Goal: Task Accomplishment & Management: Complete application form

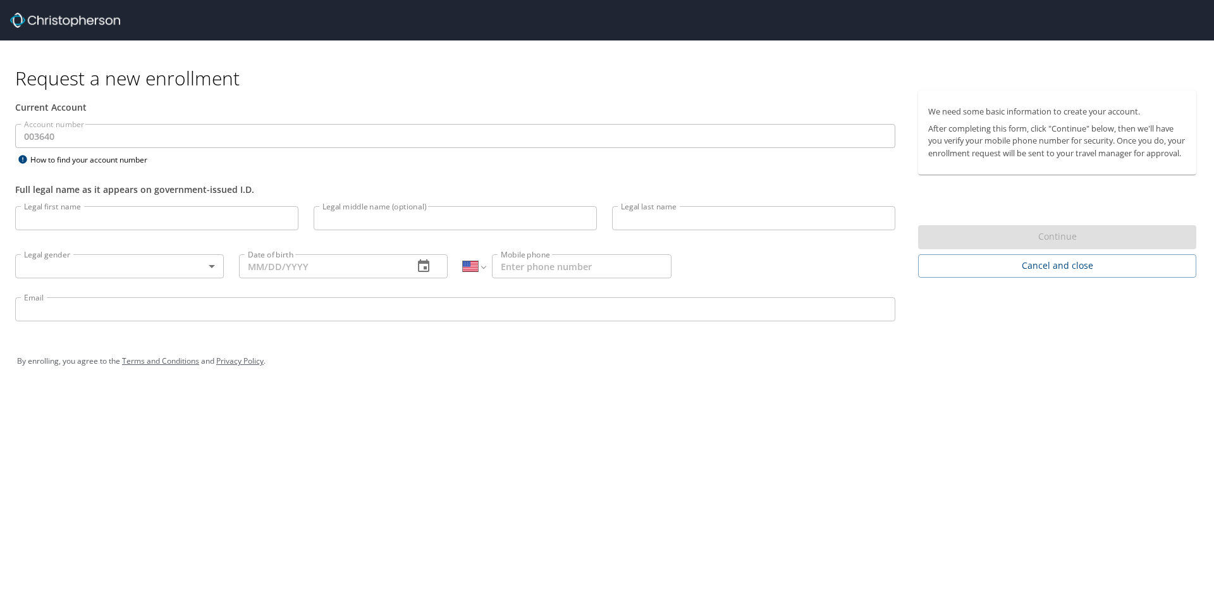
select select "US"
click at [247, 227] on input "Legal first name" at bounding box center [156, 218] width 283 height 24
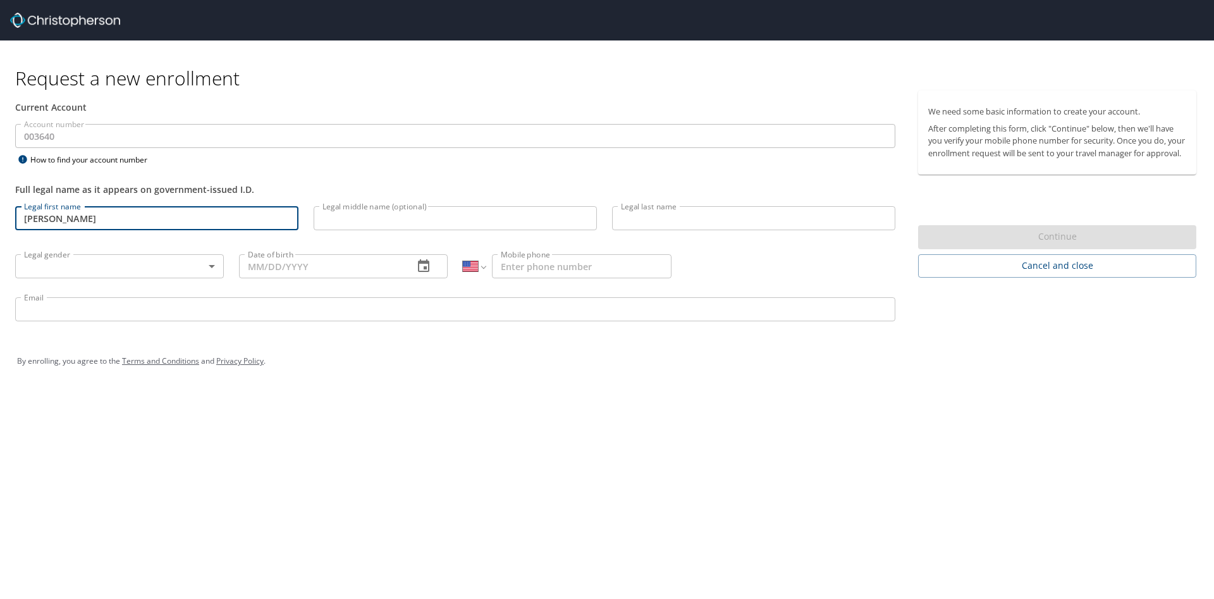
type input "[PERSON_NAME]"
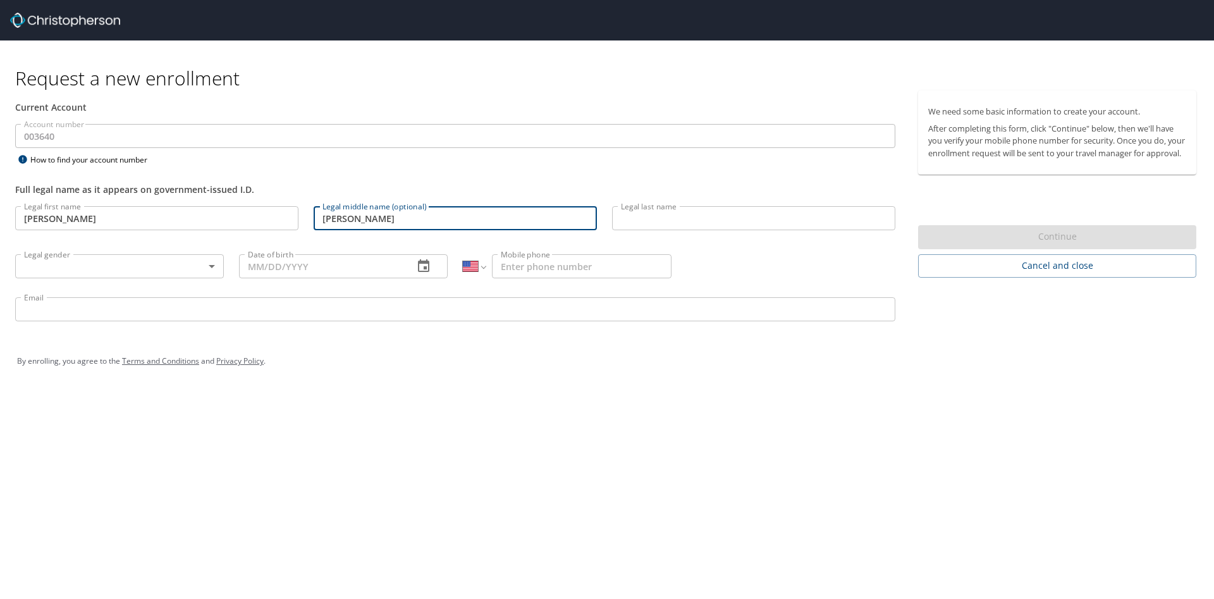
type input "[PERSON_NAME]"
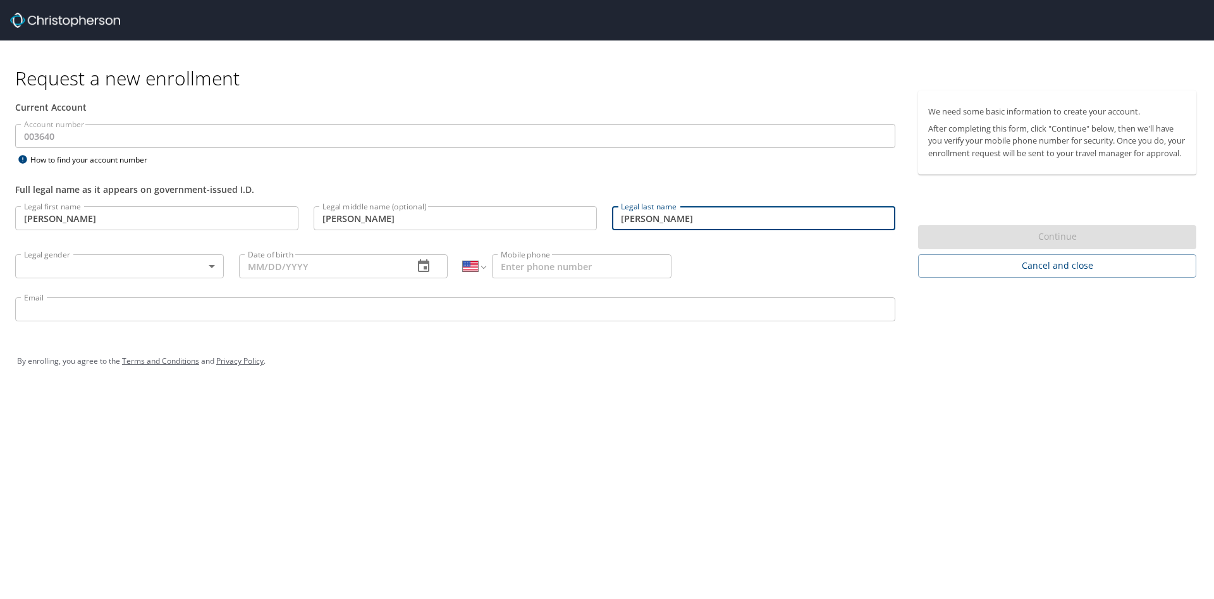
type input "[PERSON_NAME]"
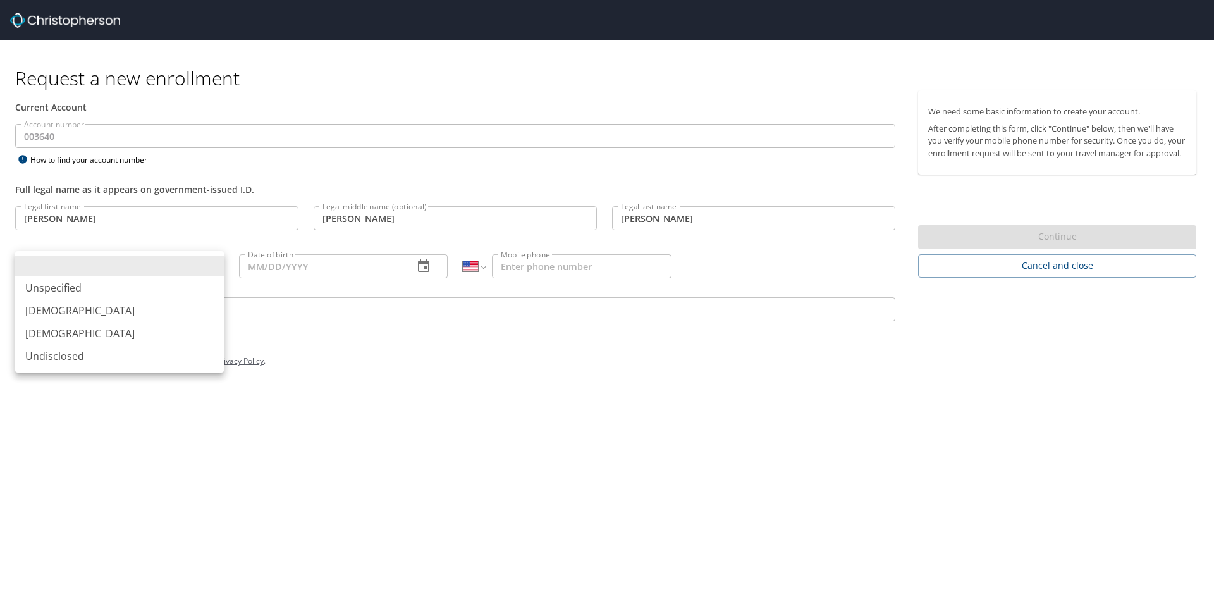
click at [206, 269] on body "Request a new enrollment Current Account Account number 003640 Account number H…" at bounding box center [607, 299] width 1214 height 599
click at [199, 301] on li "[DEMOGRAPHIC_DATA]" at bounding box center [119, 310] width 209 height 23
type input "[DEMOGRAPHIC_DATA]"
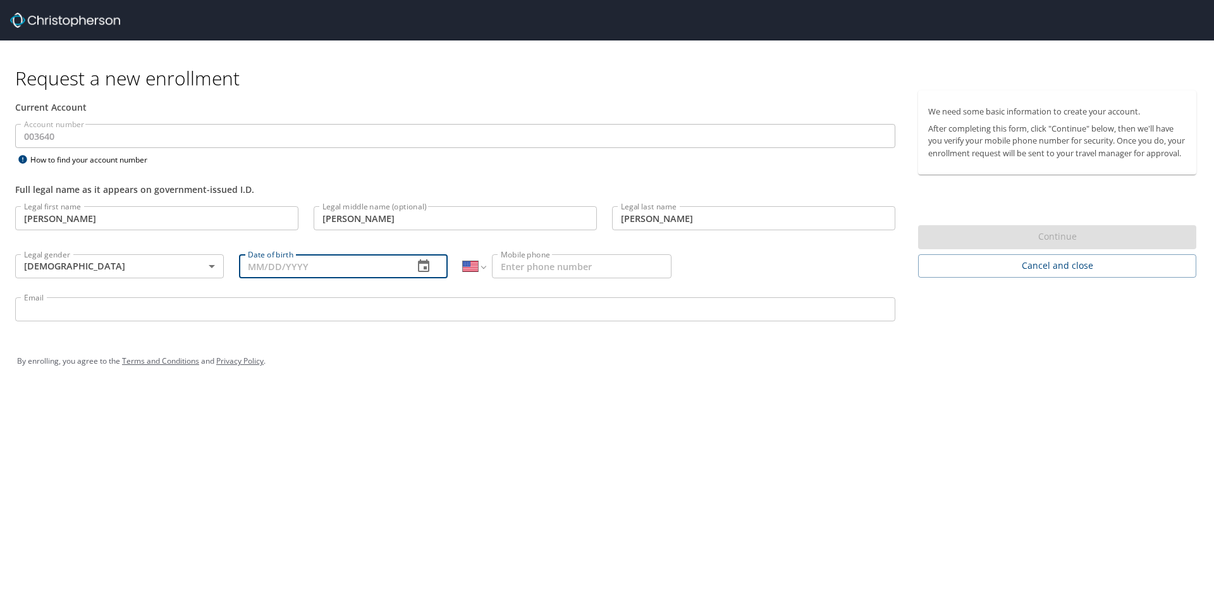
click at [348, 268] on input "Date of birth" at bounding box center [321, 266] width 164 height 24
type input "[DATE]"
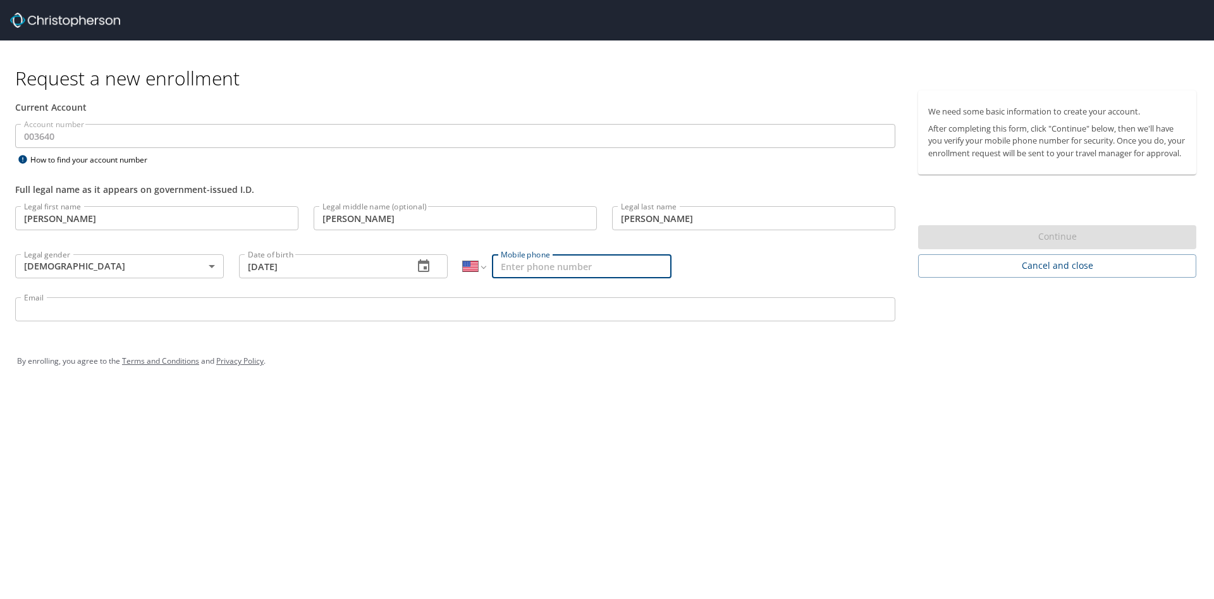
click at [569, 269] on input "Mobile phone" at bounding box center [582, 266] width 180 height 24
type input "[PHONE_NUMBER]"
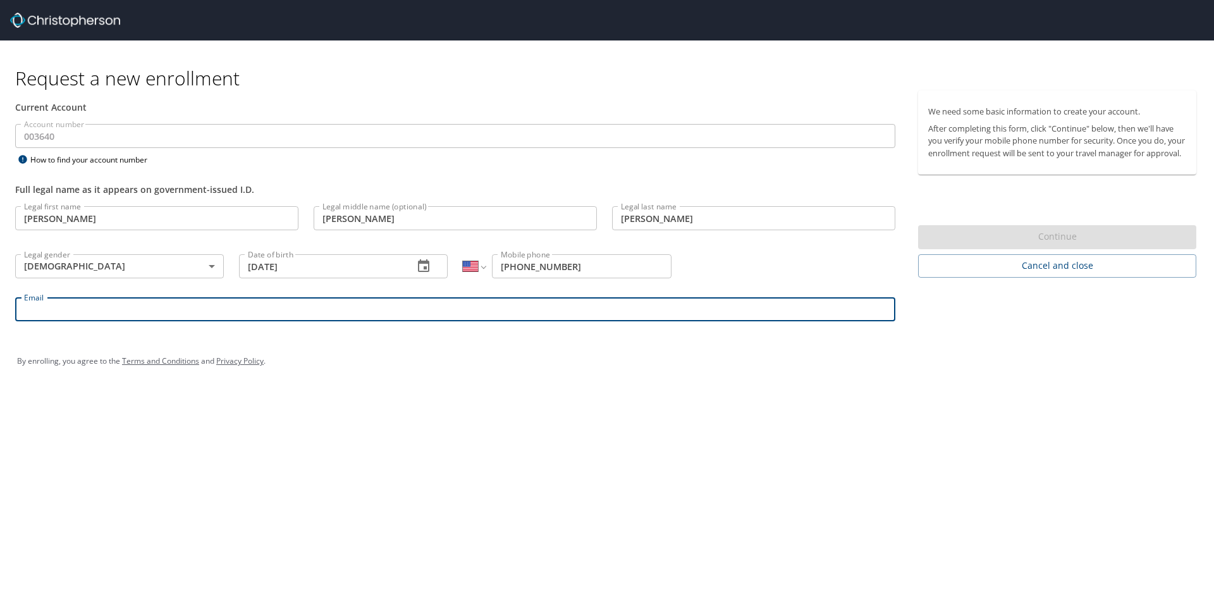
click at [539, 305] on input "Email" at bounding box center [455, 309] width 880 height 24
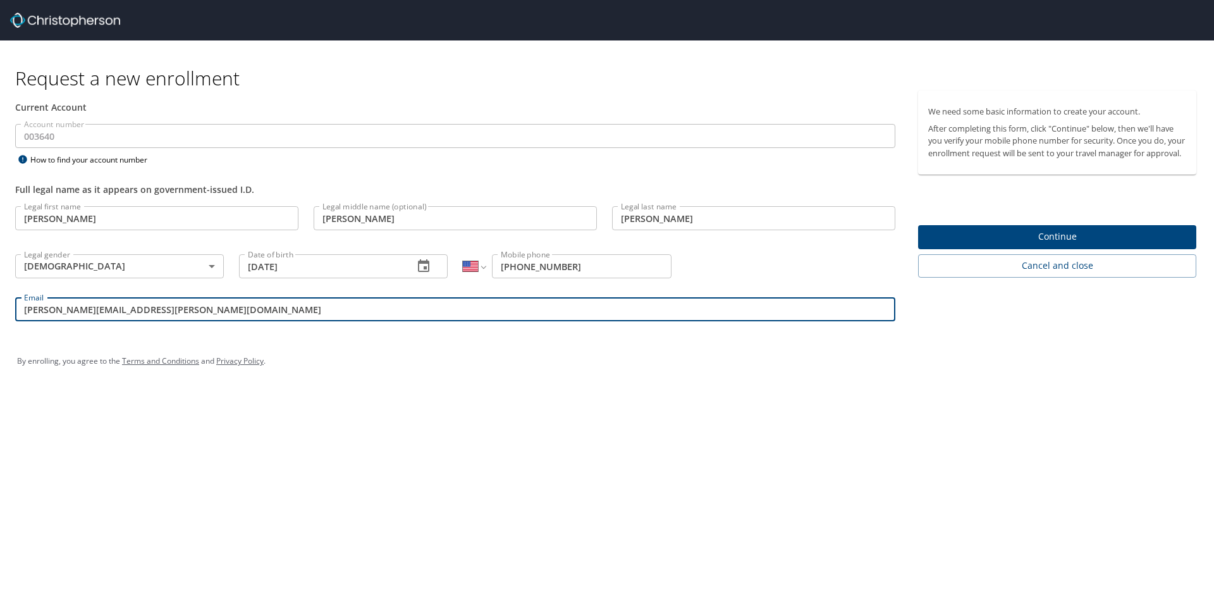
type input "[PERSON_NAME][EMAIL_ADDRESS][PERSON_NAME][DOMAIN_NAME]"
click at [715, 401] on div "Request a new enrollment Current Account Account number 003640 Account number H…" at bounding box center [607, 299] width 1214 height 599
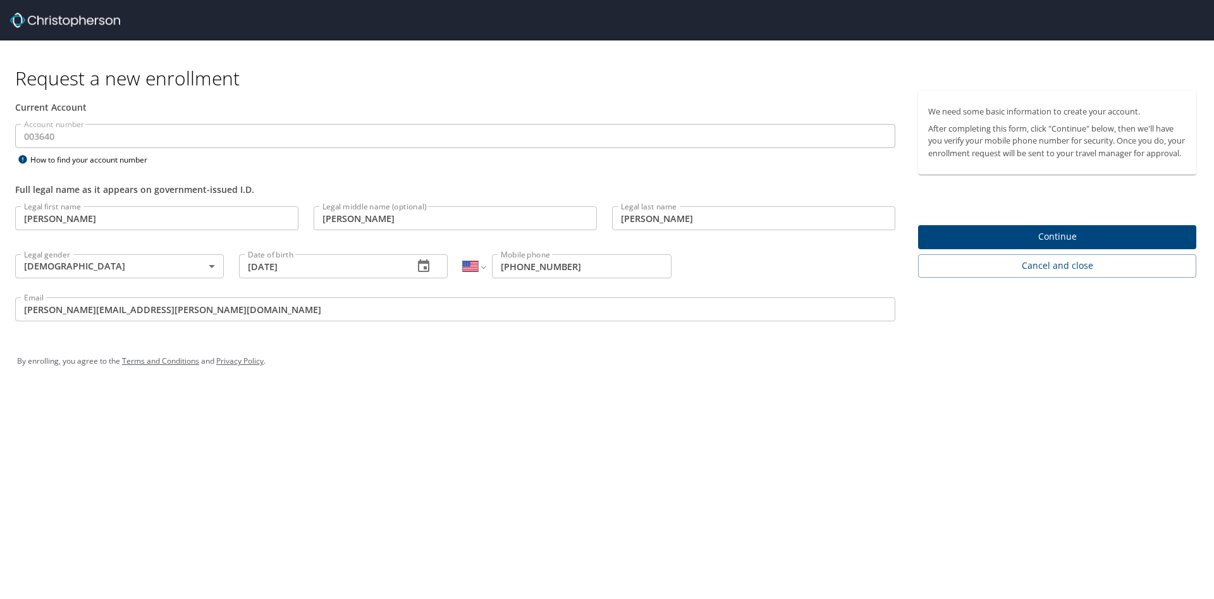
click at [1082, 245] on span "Continue" at bounding box center [1057, 237] width 258 height 16
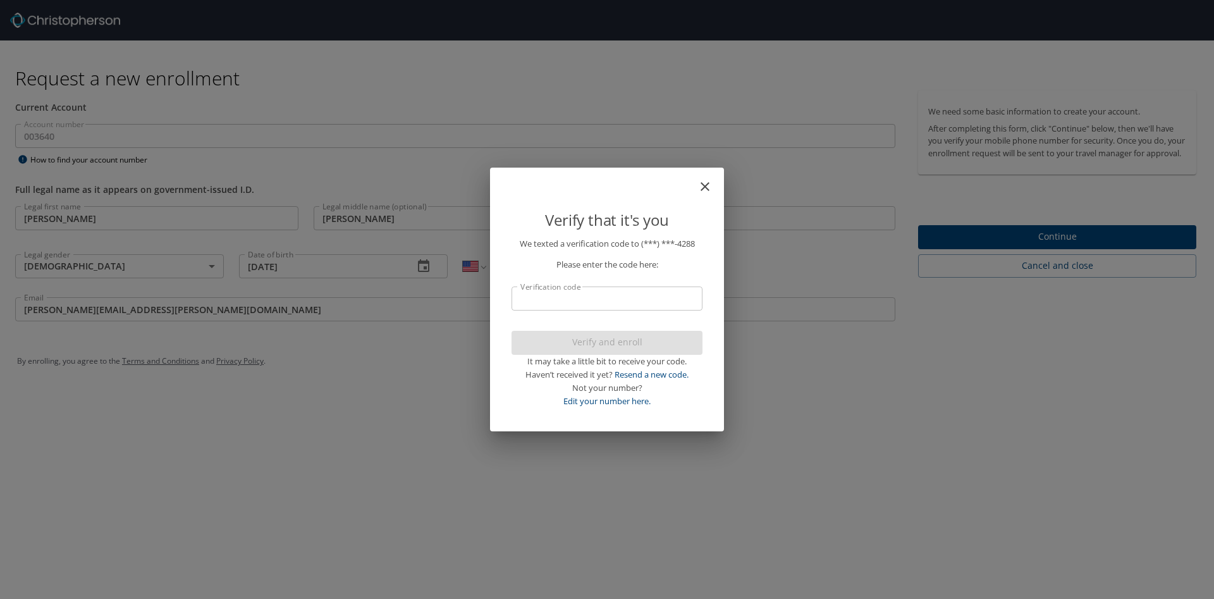
click at [643, 292] on input "Verification code" at bounding box center [607, 298] width 191 height 24
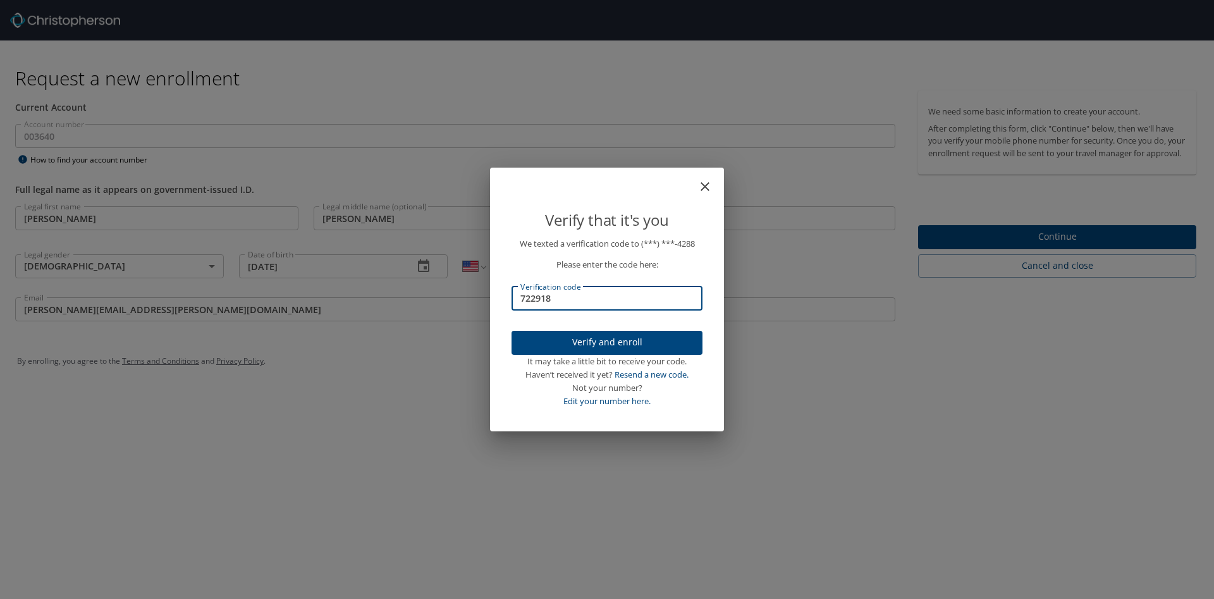
type input "722918"
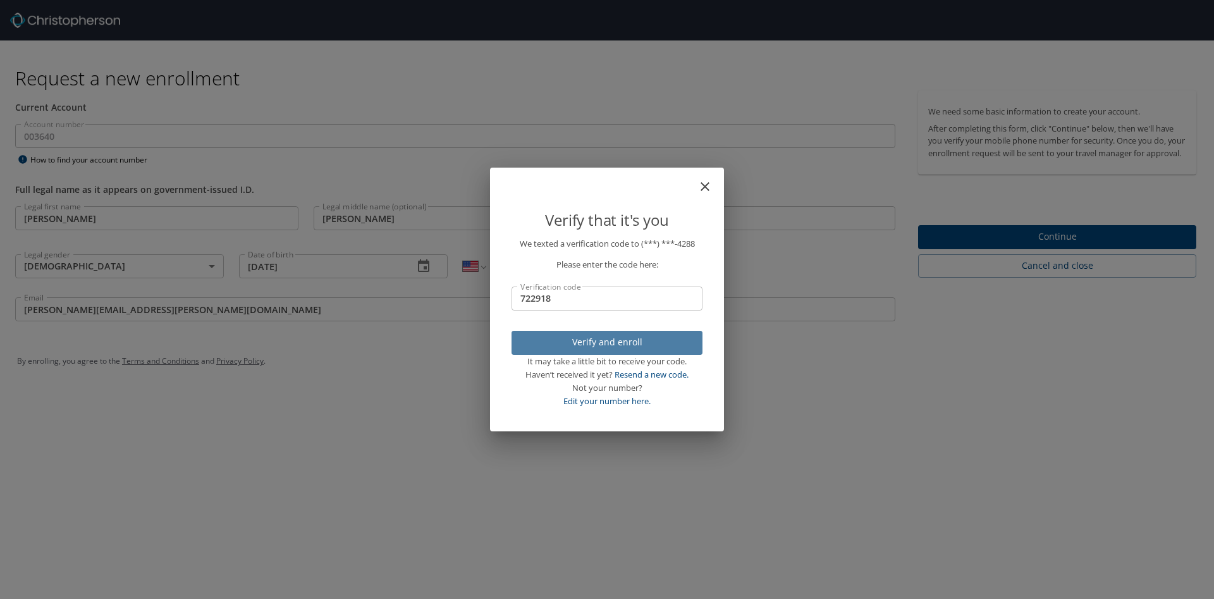
click at [610, 341] on span "Verify and enroll" at bounding box center [607, 343] width 171 height 16
